Goal: Book appointment/travel/reservation

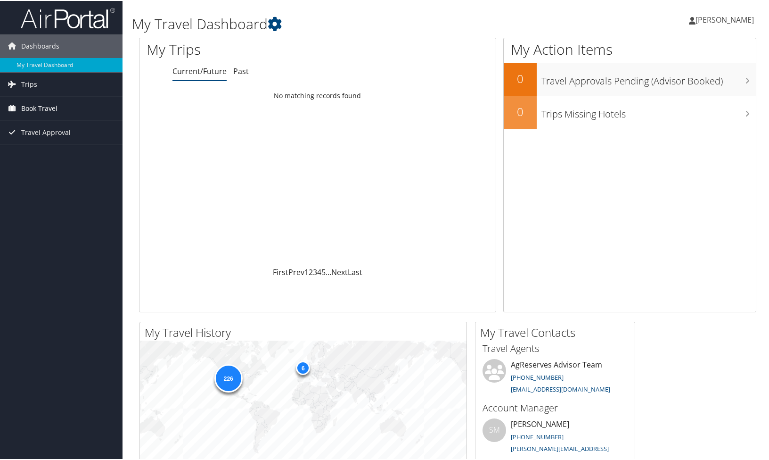
click at [41, 106] on span "Book Travel" at bounding box center [39, 108] width 36 height 24
click at [50, 151] on link "Book/Manage Online Trips" at bounding box center [61, 155] width 123 height 14
